Goal: Transaction & Acquisition: Subscribe to service/newsletter

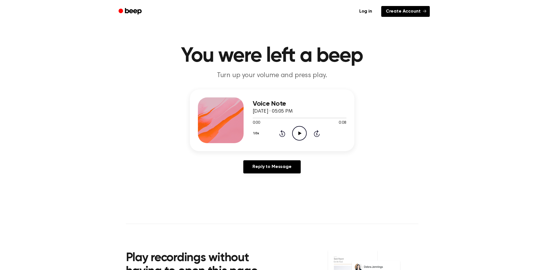
click at [394, 12] on link "Create Account" at bounding box center [405, 11] width 49 height 11
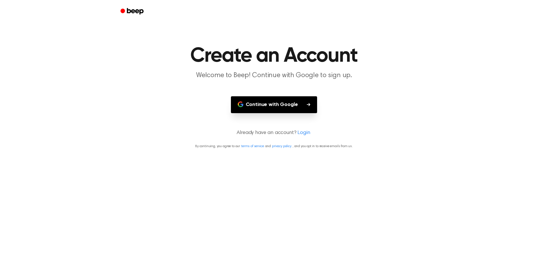
click at [288, 105] on button "Continue with Google" at bounding box center [274, 104] width 86 height 17
click at [274, 106] on button "Continue with Google" at bounding box center [274, 104] width 86 height 17
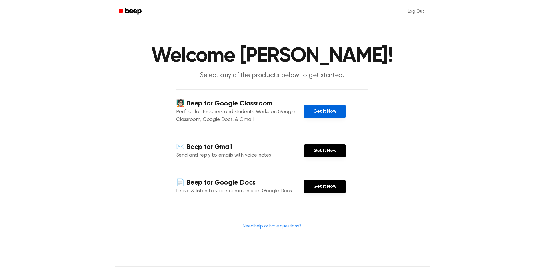
click at [329, 110] on link "Get It Now" at bounding box center [324, 111] width 41 height 13
click at [323, 189] on link "Get It Now" at bounding box center [324, 186] width 41 height 13
